Goal: Information Seeking & Learning: Learn about a topic

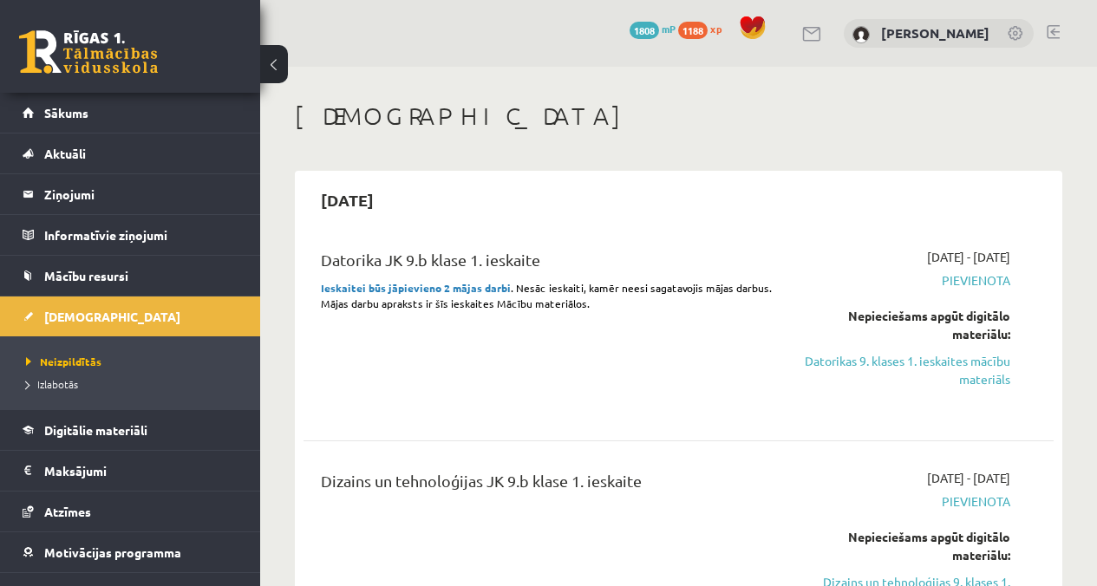
scroll to position [981, 0]
click at [974, 279] on span "Pievienota" at bounding box center [904, 280] width 212 height 18
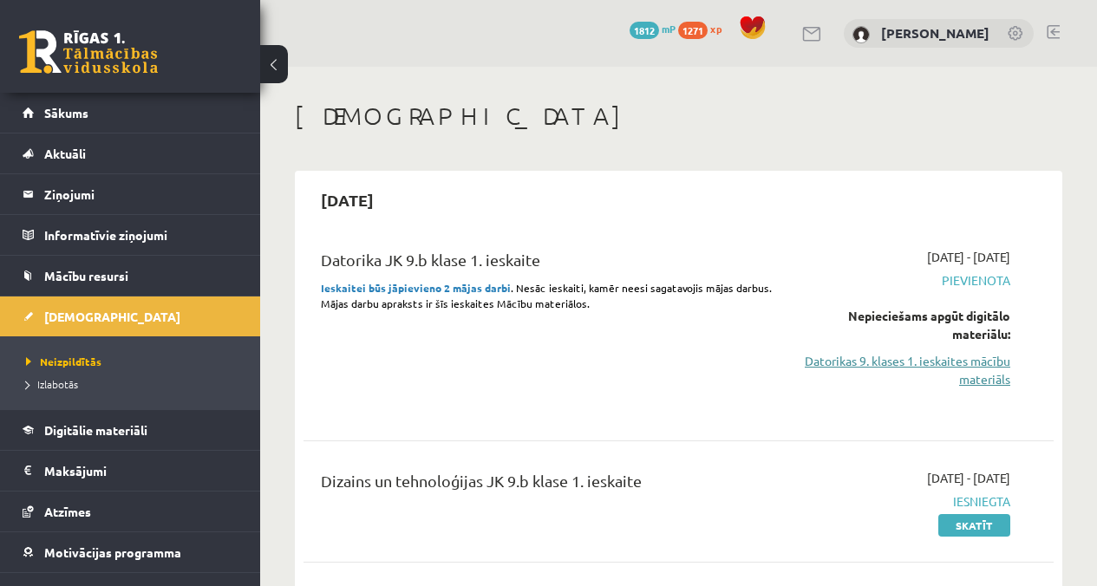
click at [958, 375] on link "Datorikas 9. klases 1. ieskaites mācību materiāls" at bounding box center [904, 370] width 212 height 36
click at [988, 367] on link "Datorikas 9. klases 1. ieskaites mācību materiāls" at bounding box center [904, 370] width 212 height 36
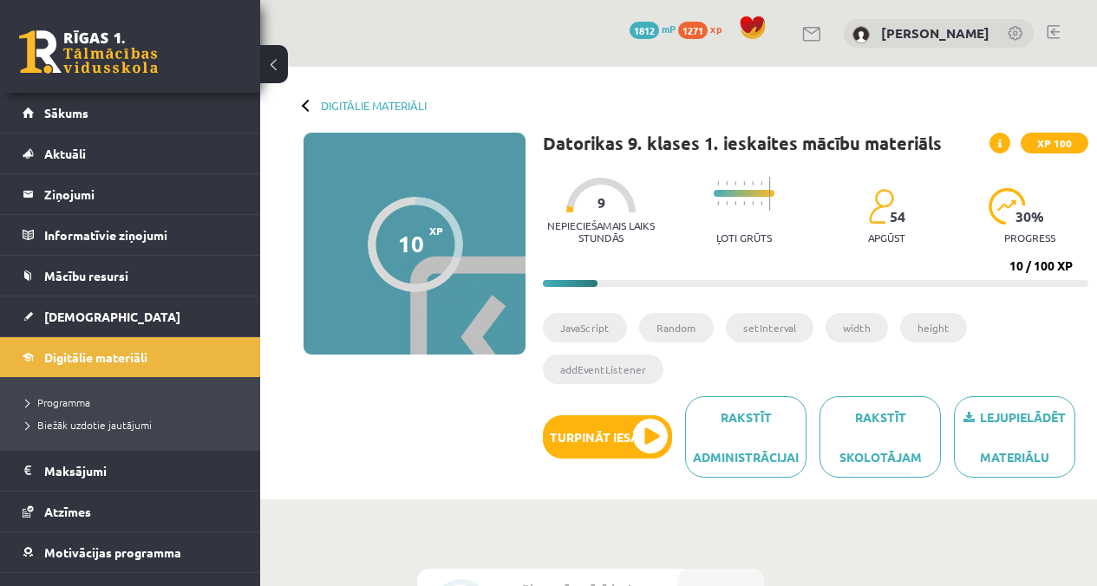
click at [997, 134] on span at bounding box center [999, 143] width 21 height 21
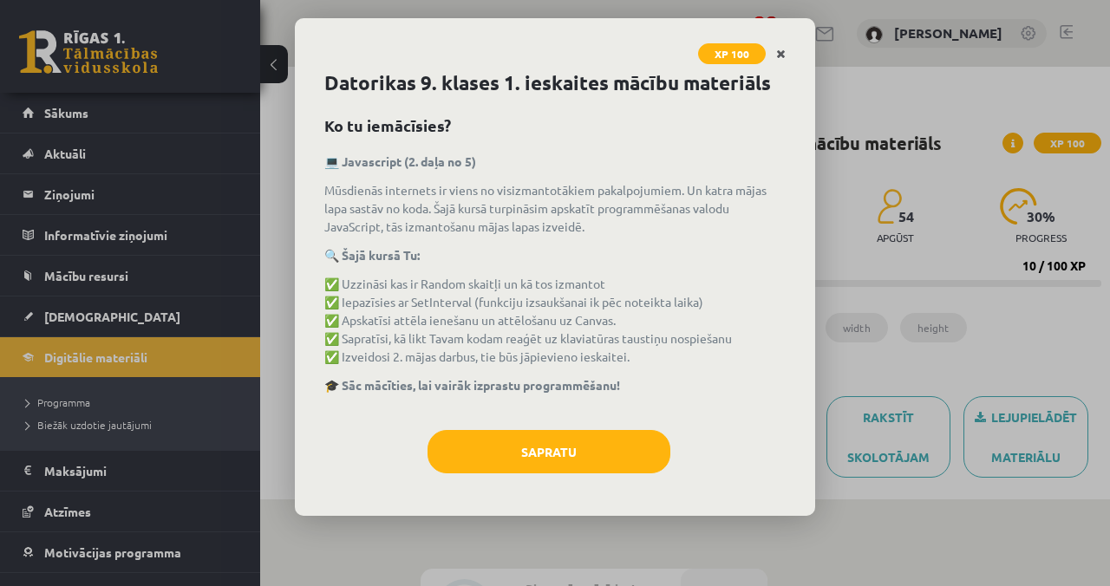
click at [785, 55] on icon "Close" at bounding box center [781, 55] width 10 height 12
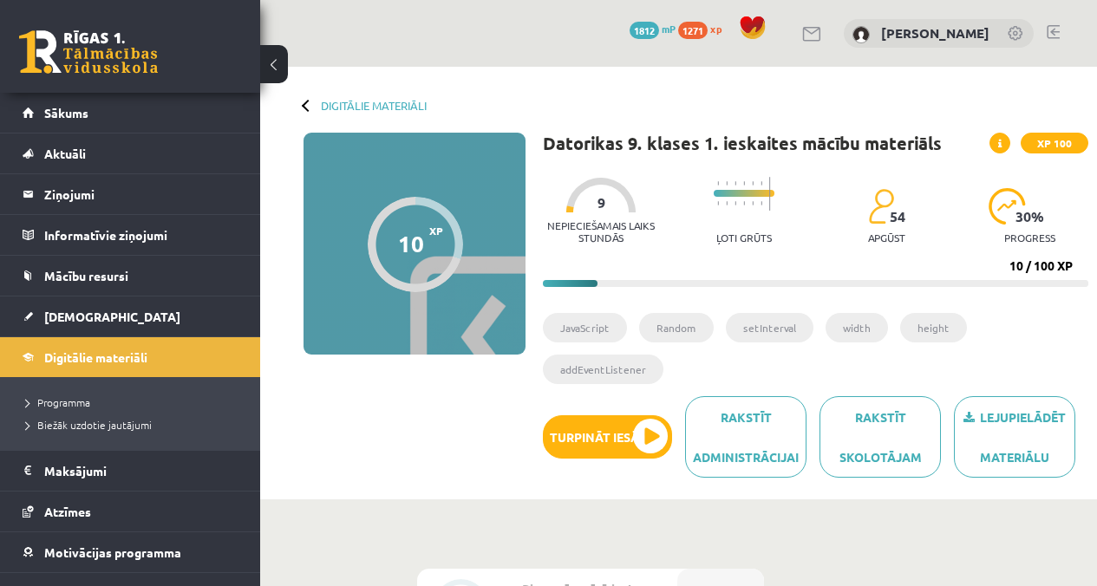
click at [1066, 145] on span "XP 100" at bounding box center [1054, 143] width 68 height 21
click at [717, 143] on h1 "Datorikas 9. klases 1. ieskaites mācību materiāls" at bounding box center [742, 143] width 399 height 21
click at [1000, 139] on icon at bounding box center [999, 144] width 3 height 10
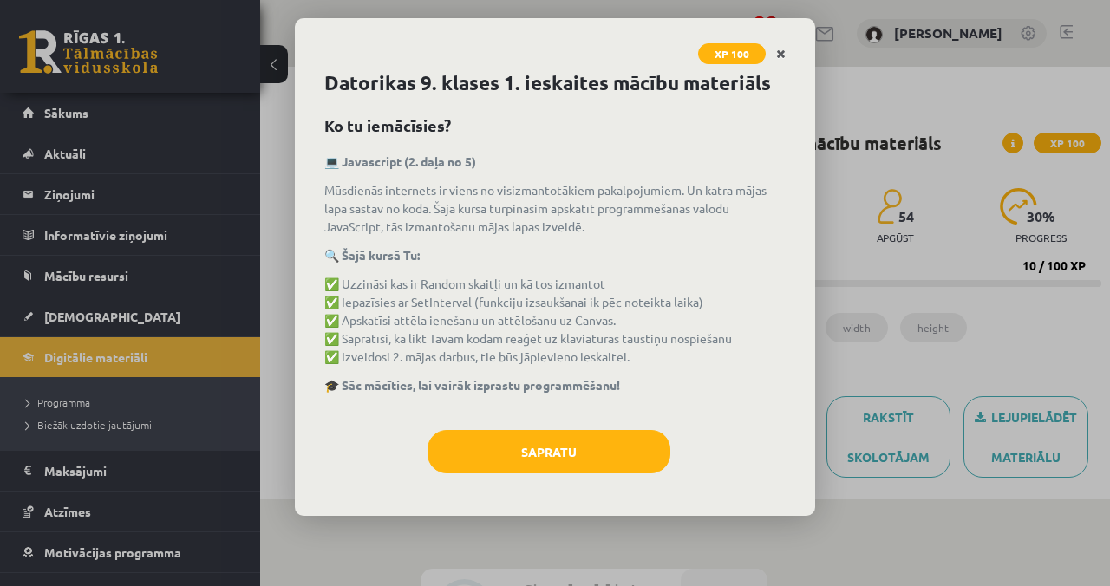
click at [775, 51] on link "Close" at bounding box center [781, 54] width 30 height 34
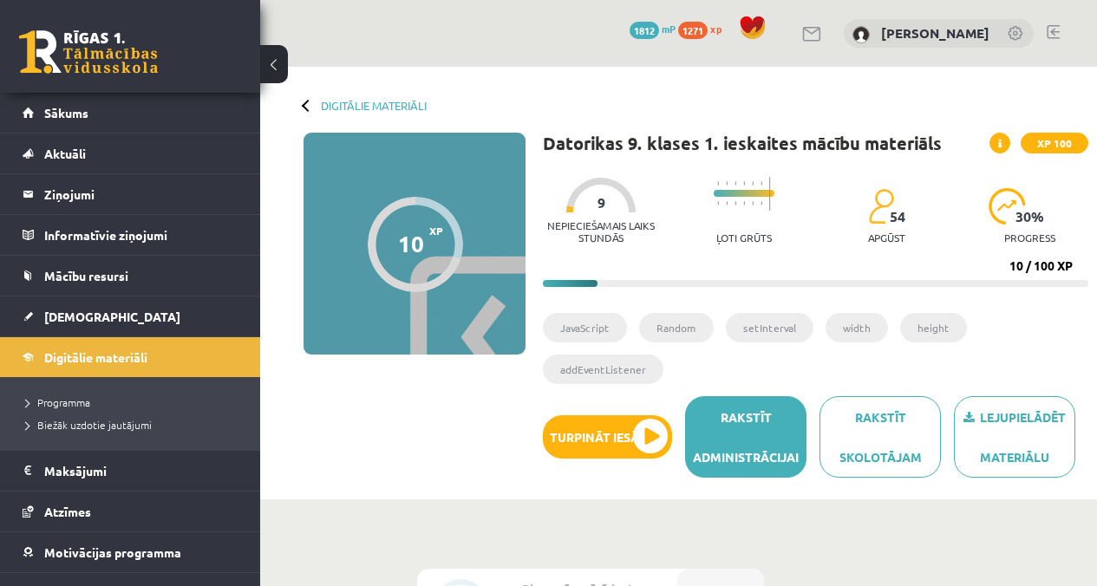
click at [744, 447] on link "Rakstīt administrācijai" at bounding box center [745, 436] width 121 height 81
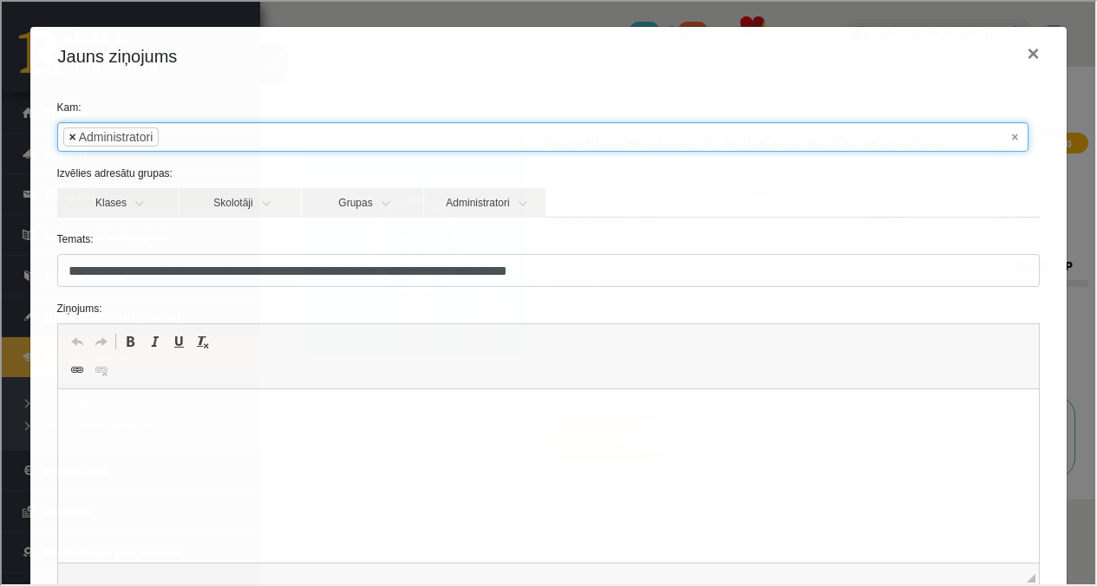
click at [70, 132] on span "×" at bounding box center [71, 135] width 7 height 17
select select
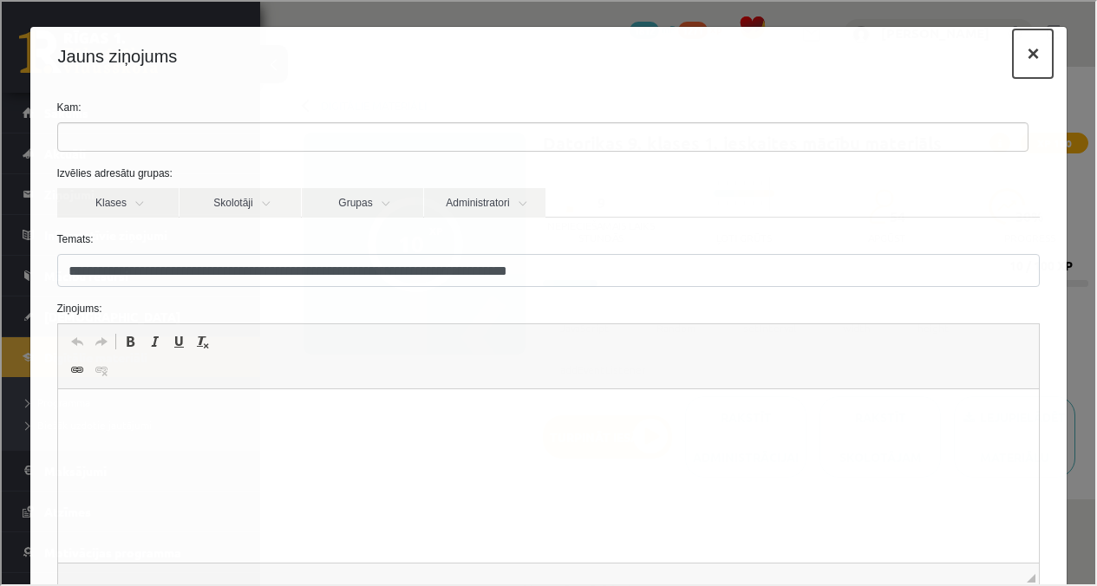
click at [1014, 49] on button "×" at bounding box center [1031, 52] width 40 height 49
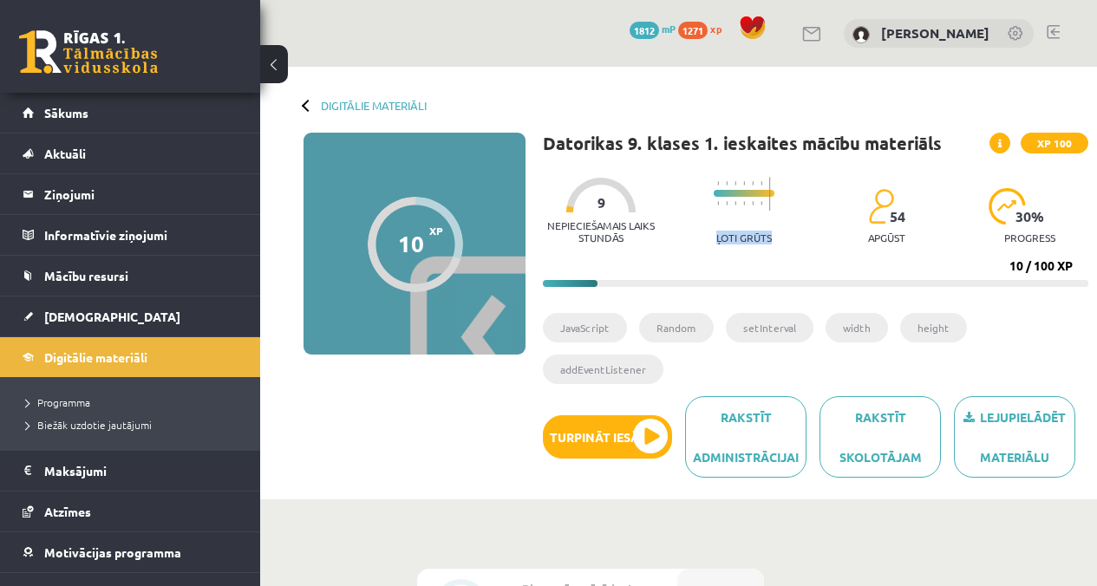
drag, startPoint x: 717, startPoint y: 235, endPoint x: 784, endPoint y: 244, distance: 67.4
click at [784, 244] on div "Nepieciešamais laiks stundās 9 Ļoti grūts 54 apgūst 30 % progress" at bounding box center [815, 211] width 545 height 86
click at [803, 246] on div "Nepieciešamais laiks stundās 9 Ļoti grūts 54 apgūst 30 % progress" at bounding box center [815, 211] width 545 height 86
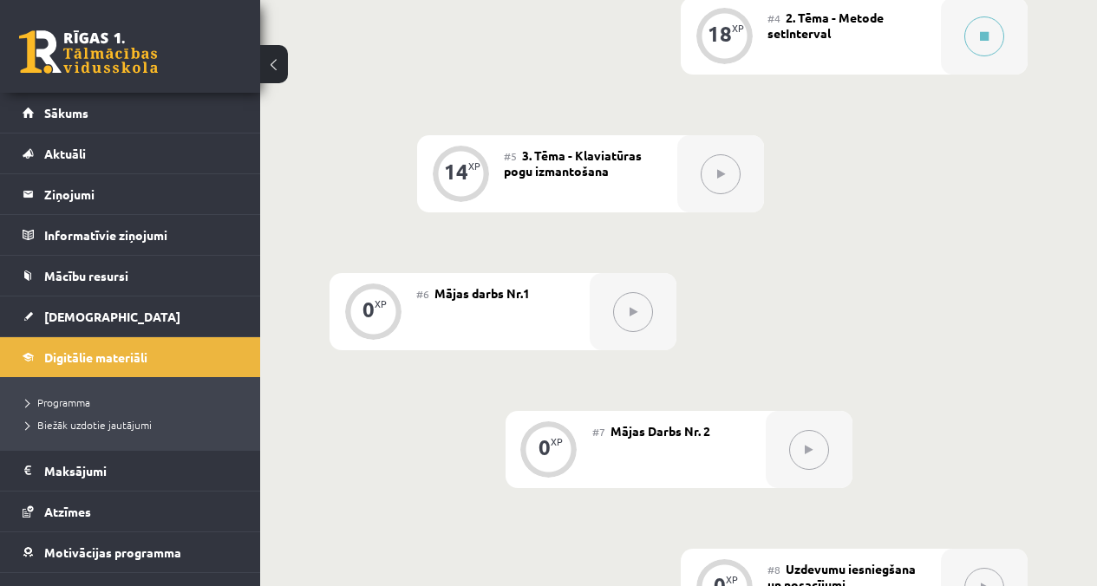
scroll to position [987, 0]
click at [723, 173] on icon at bounding box center [721, 172] width 8 height 10
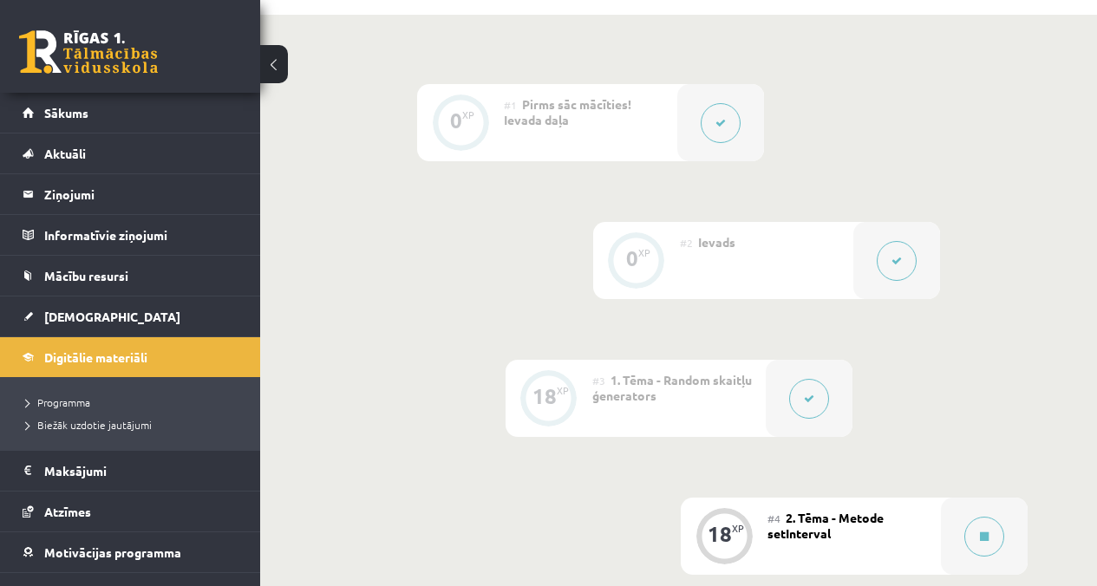
scroll to position [0, 0]
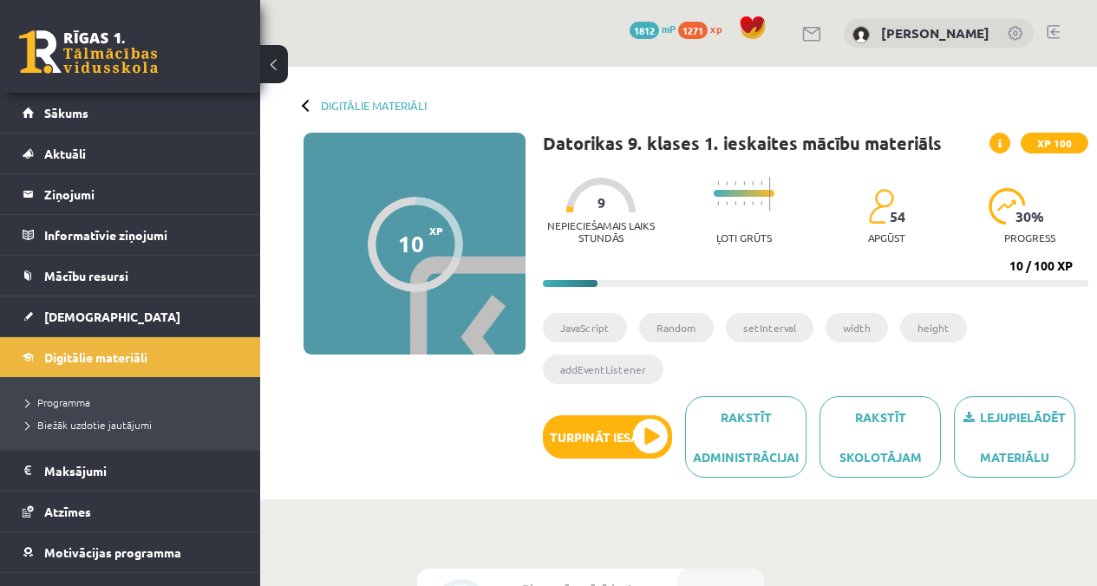
click at [574, 325] on li "JavaScript" at bounding box center [585, 327] width 84 height 29
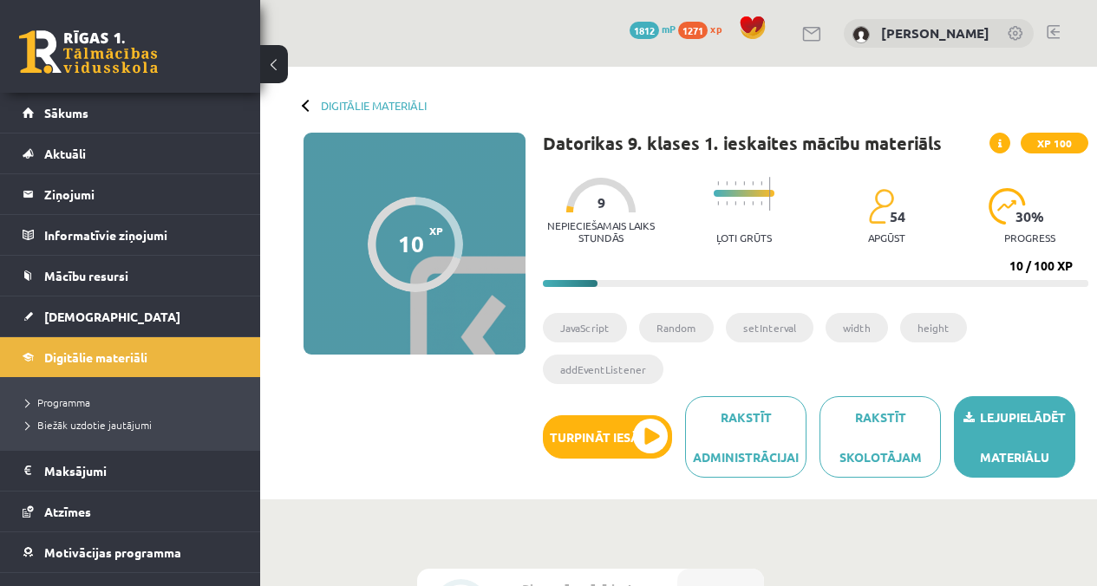
click at [1015, 475] on link "Lejupielādēt materiālu" at bounding box center [1014, 436] width 121 height 81
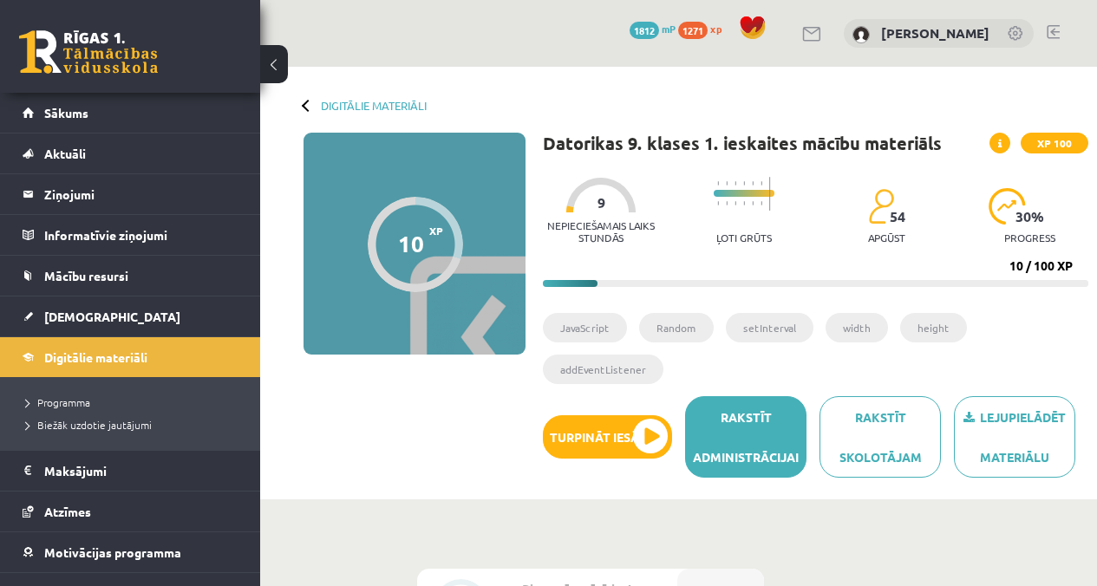
click at [740, 453] on link "Rakstīt administrācijai" at bounding box center [745, 436] width 121 height 81
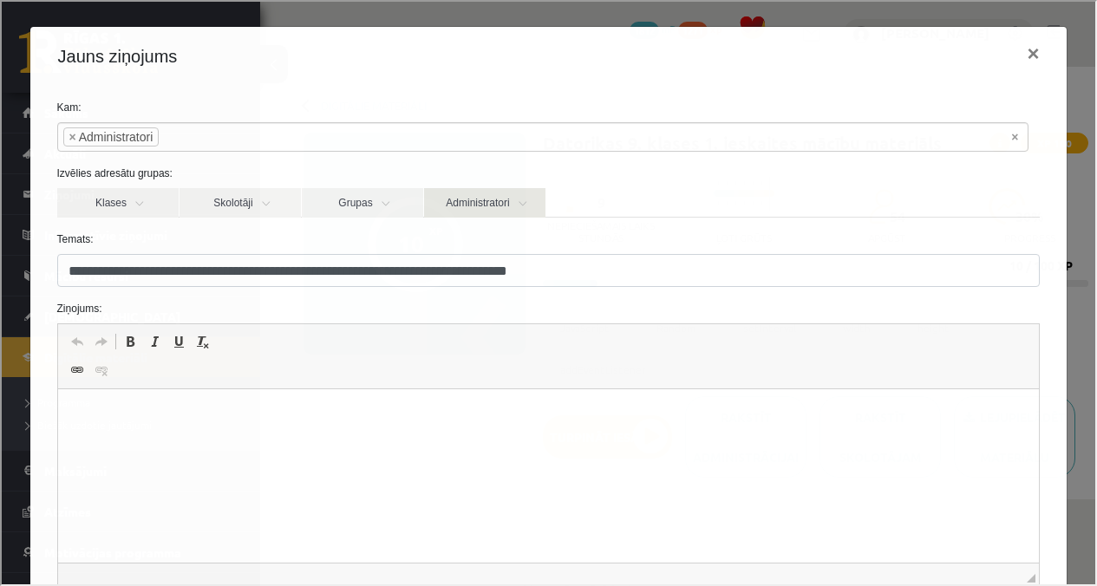
click at [446, 209] on link "Administratori" at bounding box center [482, 200] width 121 height 29
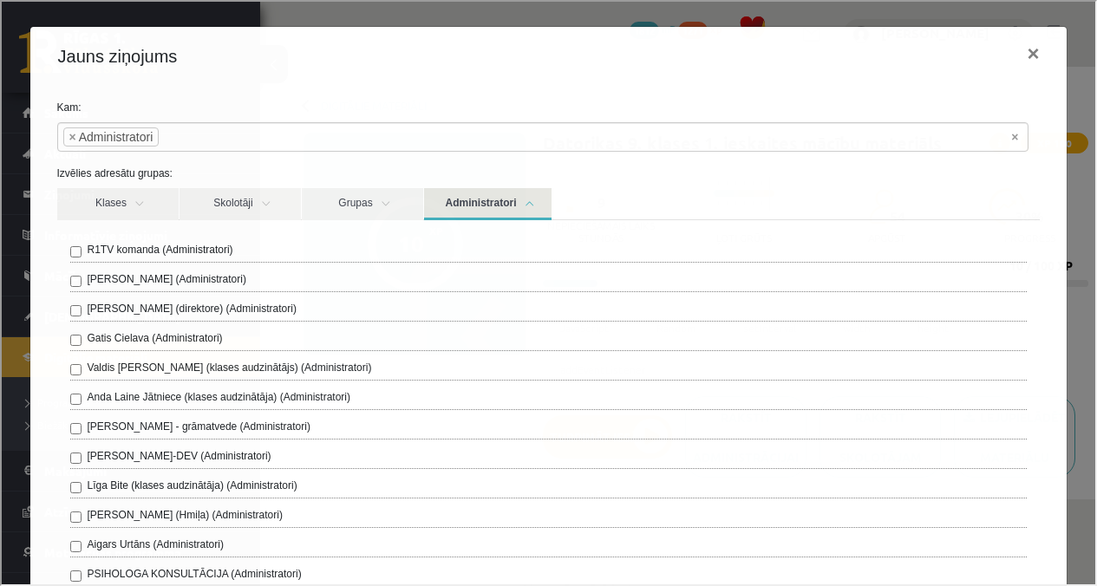
click at [456, 205] on link "Administratori" at bounding box center [485, 202] width 127 height 32
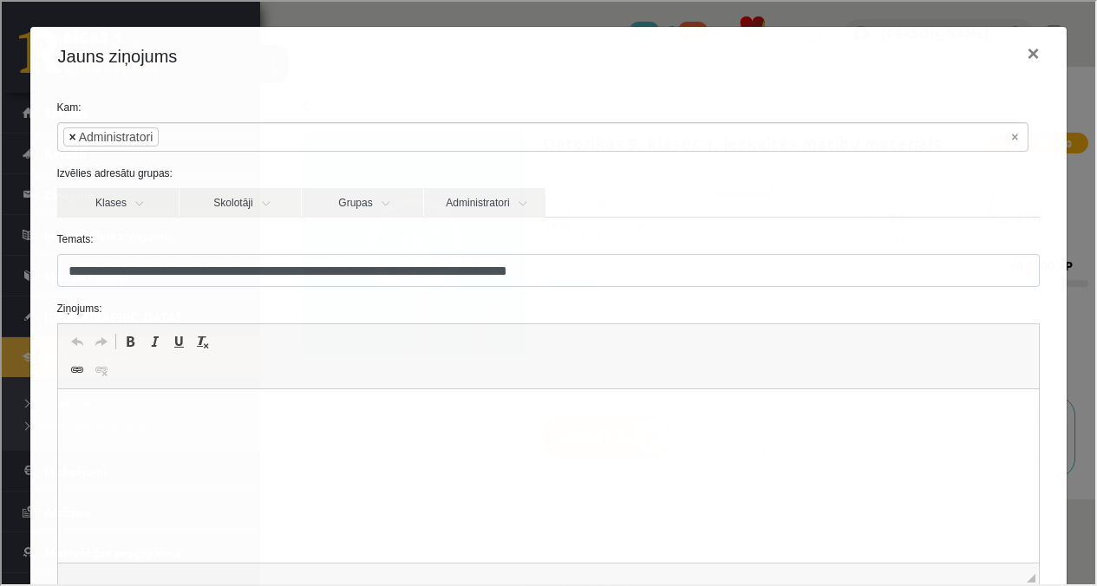
click at [71, 135] on span "×" at bounding box center [71, 135] width 7 height 17
select select
click at [1019, 59] on button "×" at bounding box center [1031, 52] width 40 height 49
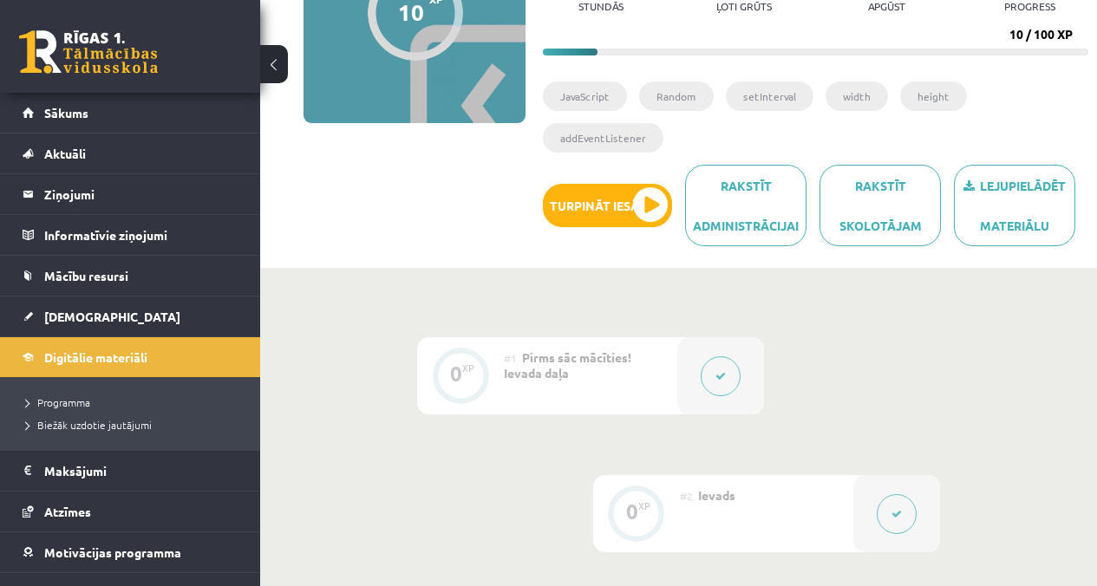
scroll to position [48, 0]
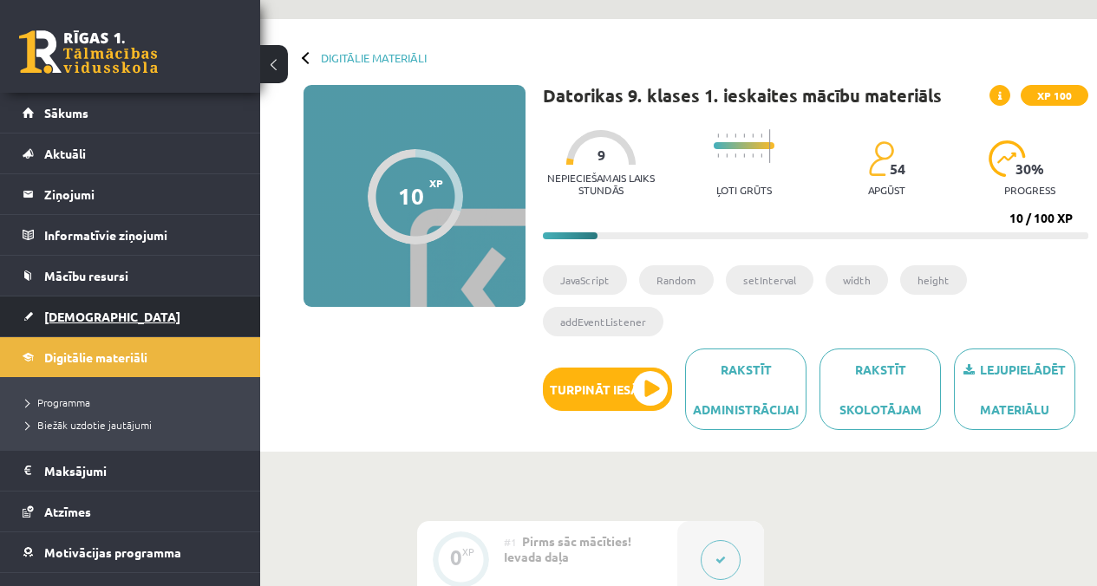
click at [82, 316] on span "[DEMOGRAPHIC_DATA]" at bounding box center [112, 317] width 136 height 16
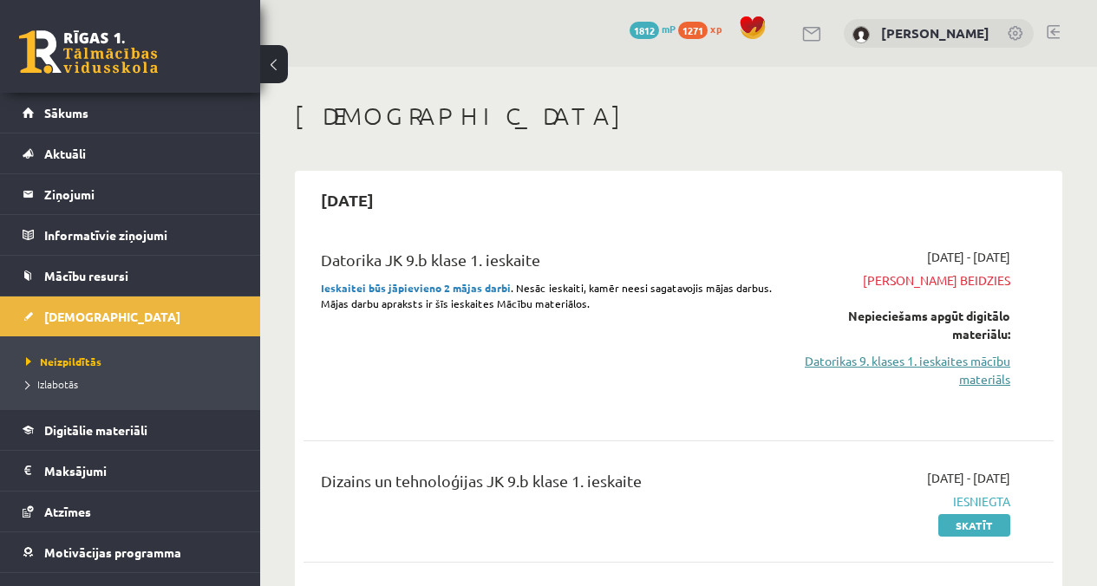
click at [869, 353] on link "Datorikas 9. klases 1. ieskaites mācību materiāls" at bounding box center [904, 370] width 212 height 36
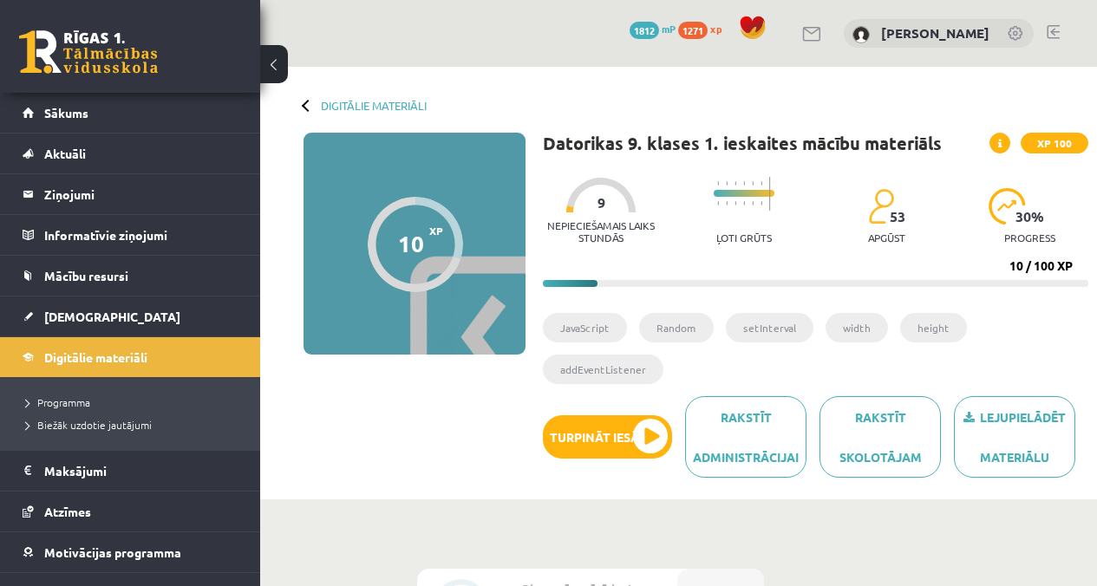
click at [872, 226] on div "53 apgūst" at bounding box center [886, 221] width 37 height 66
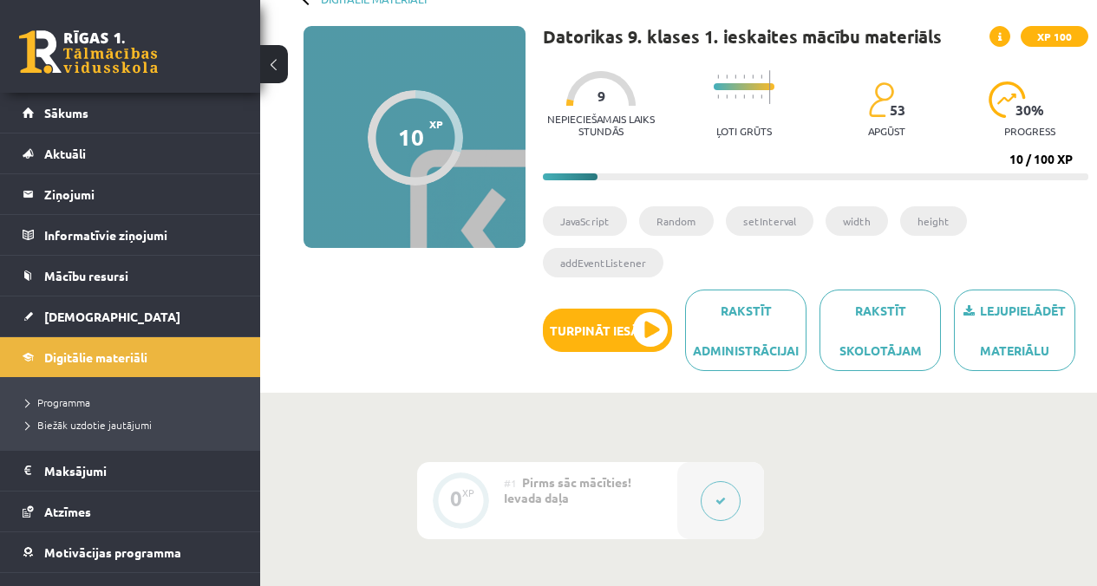
scroll to position [106, 0]
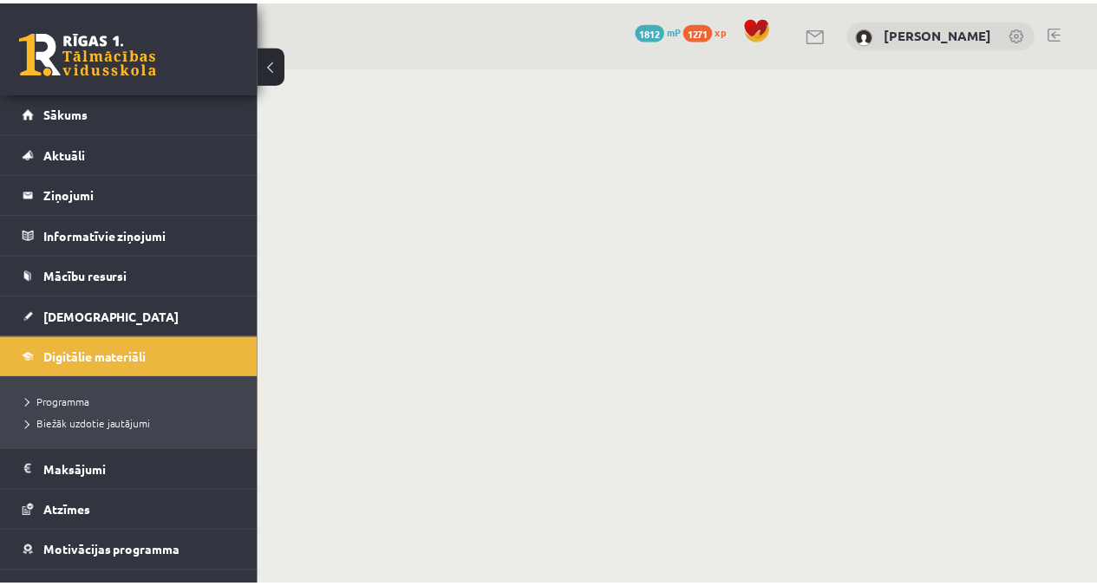
scroll to position [106, 0]
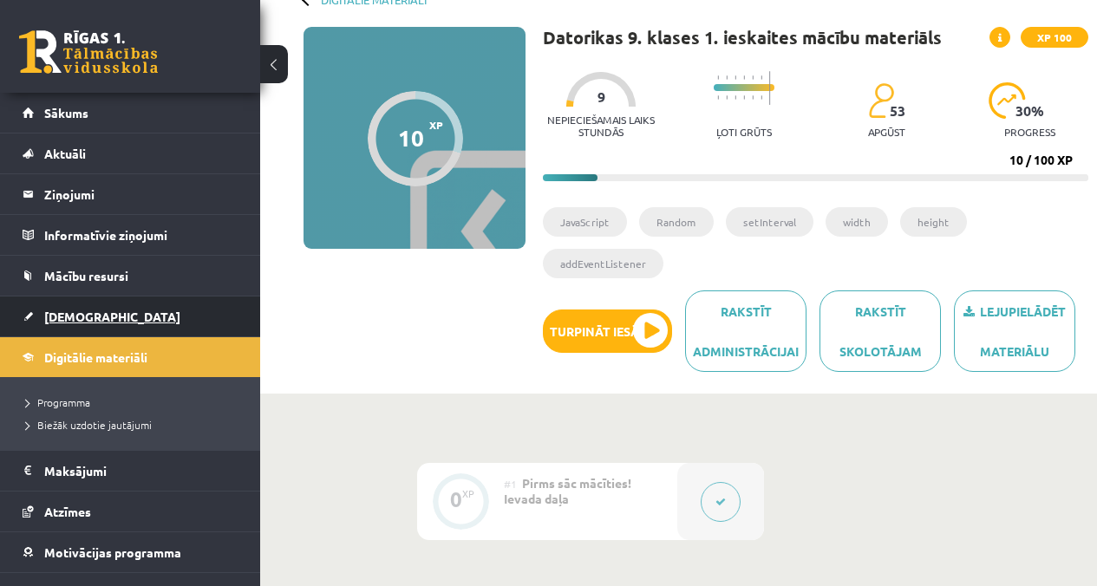
click at [82, 331] on link "[DEMOGRAPHIC_DATA]" at bounding box center [131, 317] width 216 height 40
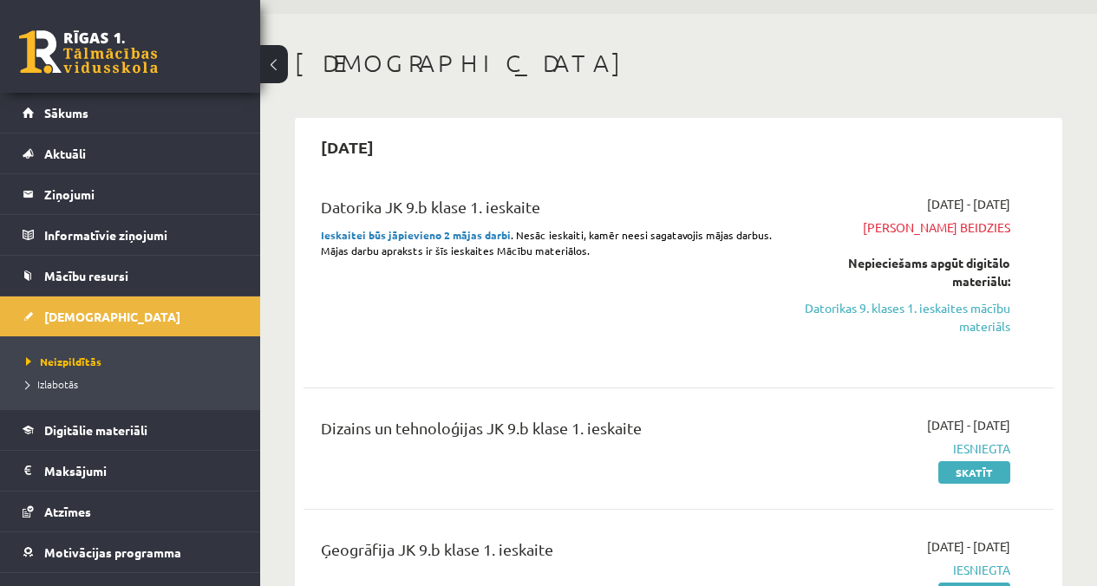
scroll to position [76, 0]
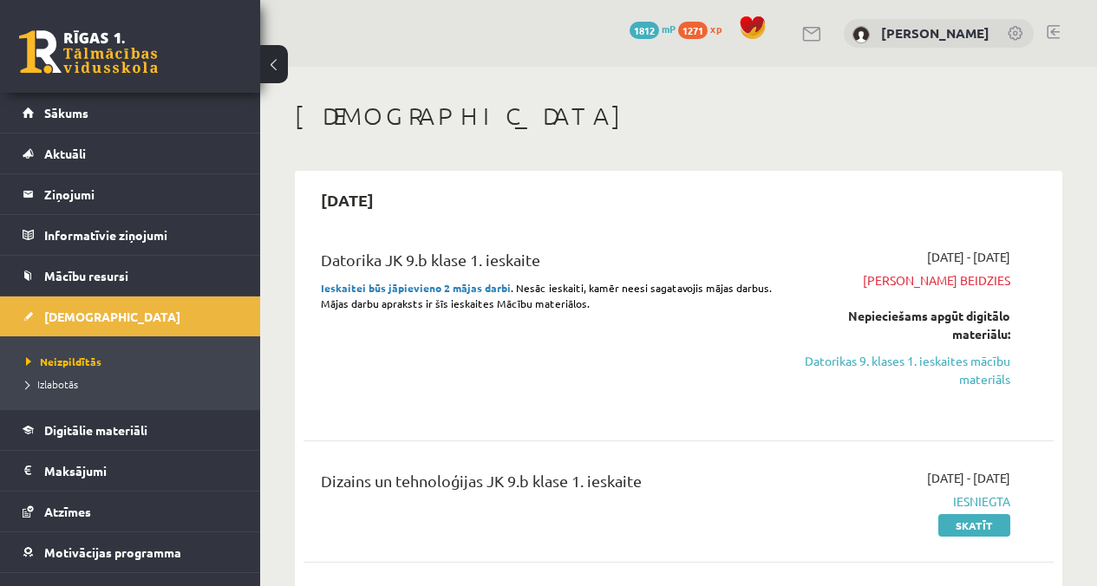
scroll to position [76, 0]
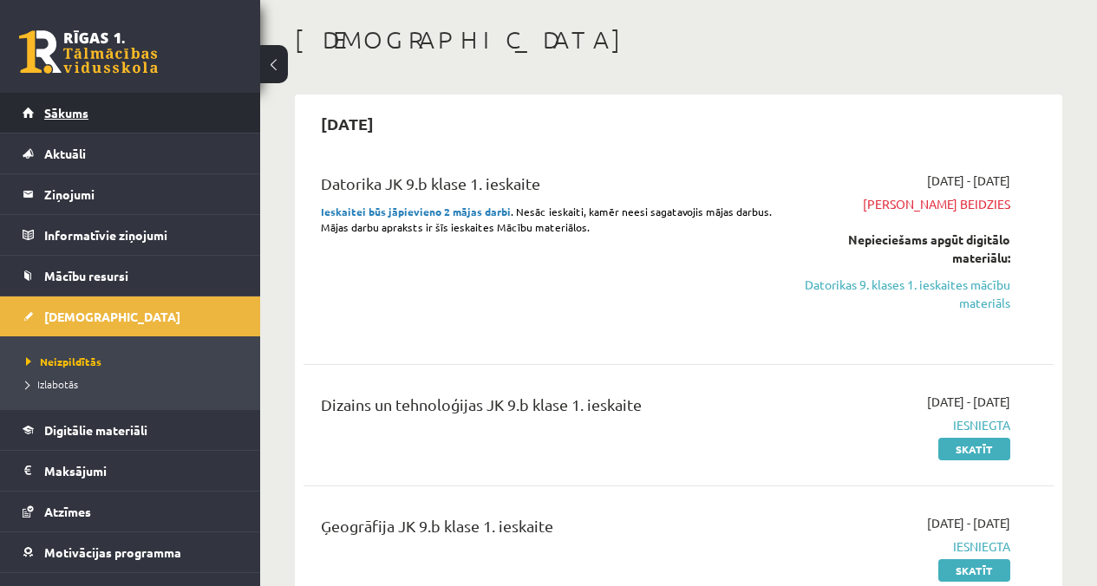
click at [111, 115] on link "Sākums" at bounding box center [131, 113] width 216 height 40
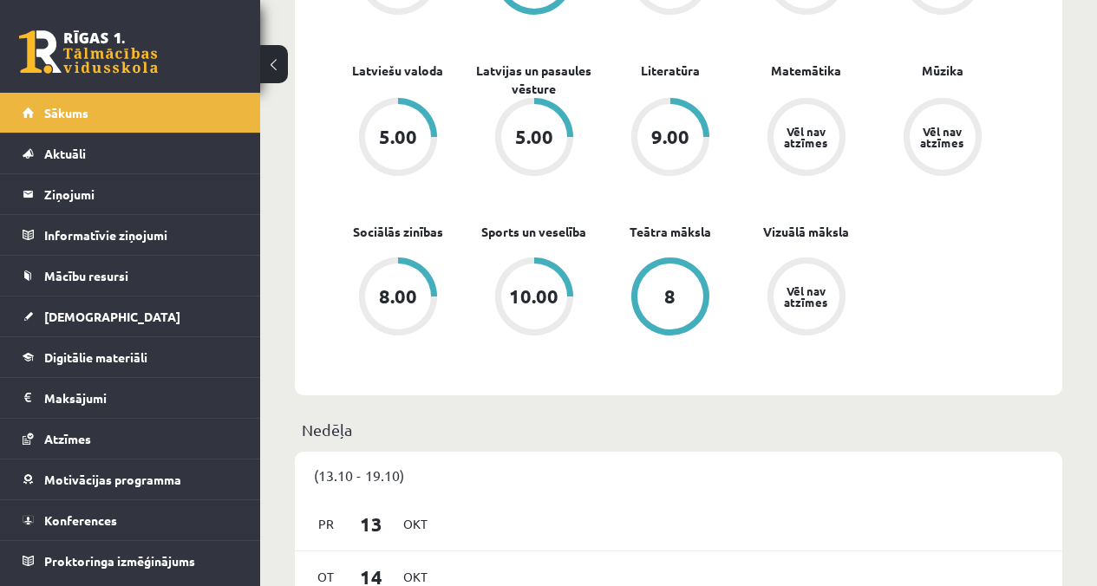
scroll to position [883, 0]
